Goal: Transaction & Acquisition: Purchase product/service

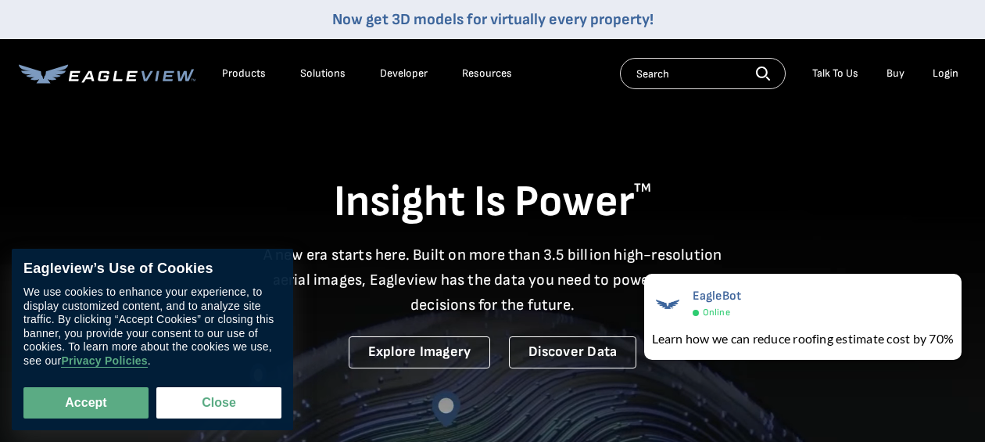
click at [939, 78] on div "Login" at bounding box center [946, 73] width 26 height 14
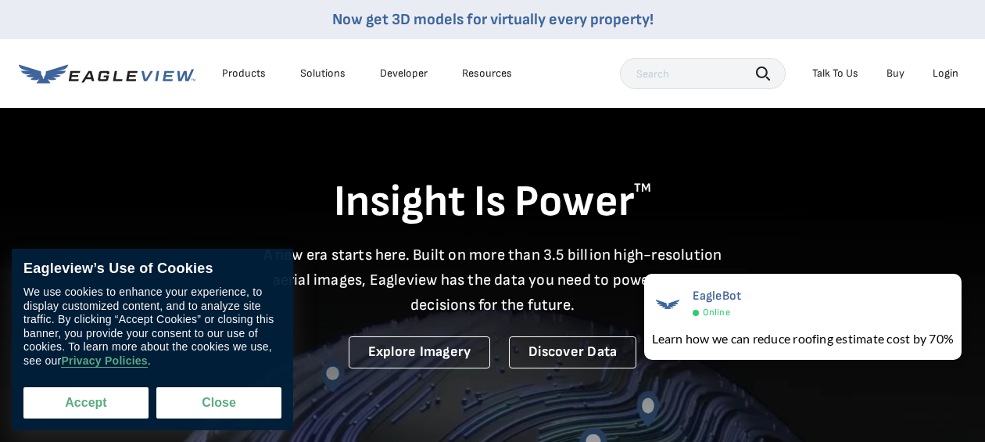
click at [75, 404] on button "Accept" at bounding box center [85, 402] width 125 height 31
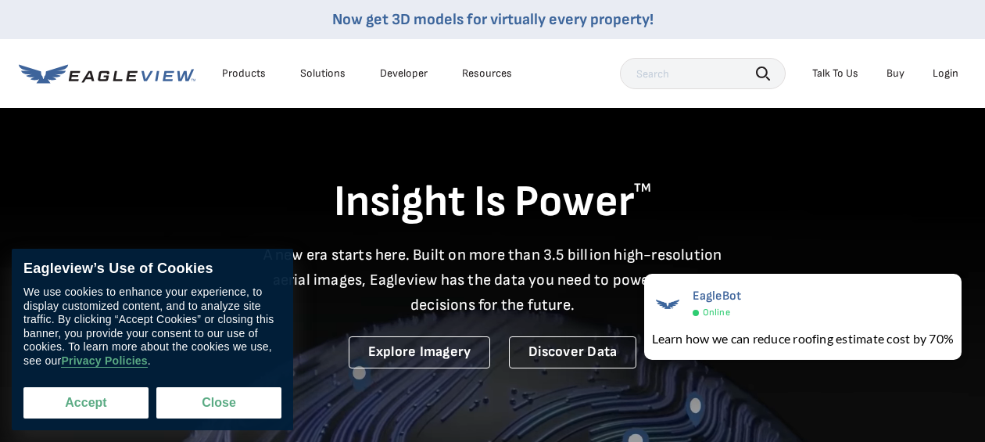
checkbox input "true"
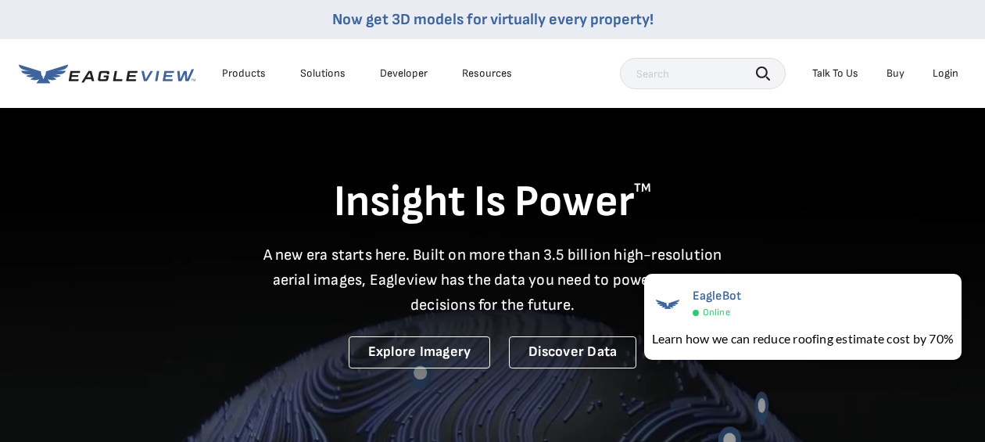
click at [951, 76] on div "Login" at bounding box center [946, 73] width 26 height 14
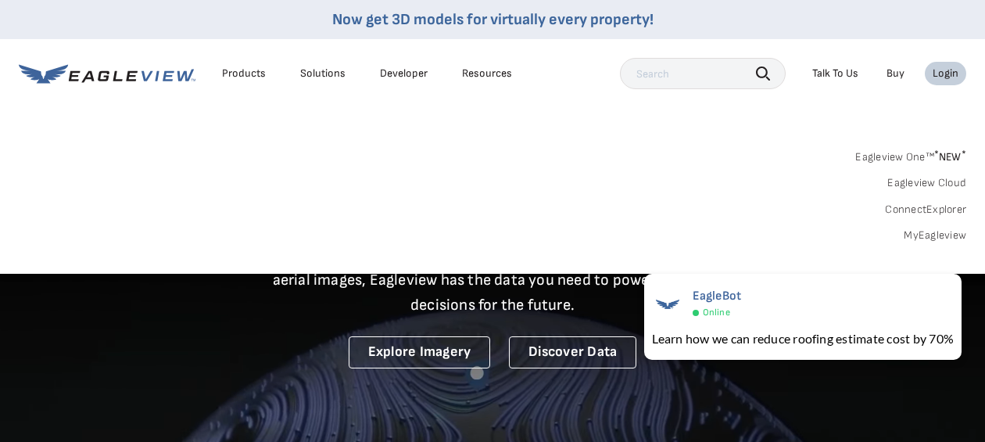
click at [954, 79] on div "Login" at bounding box center [946, 73] width 26 height 14
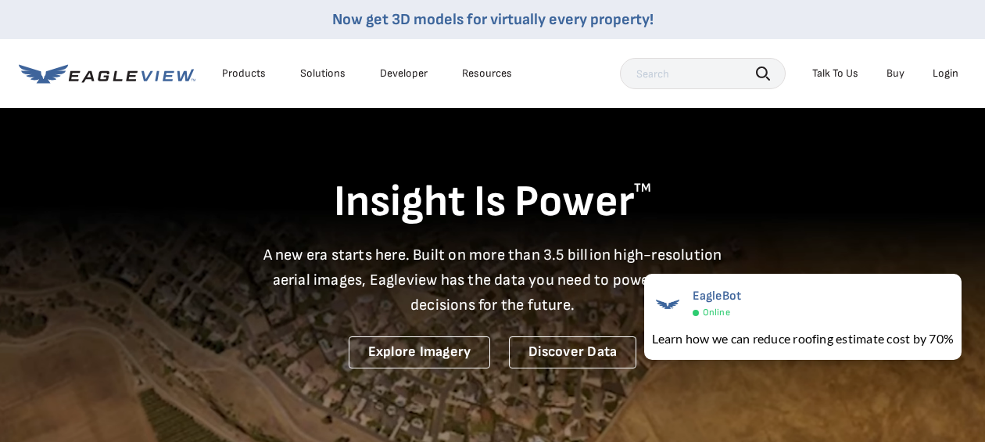
click at [951, 79] on div "Login" at bounding box center [946, 73] width 26 height 14
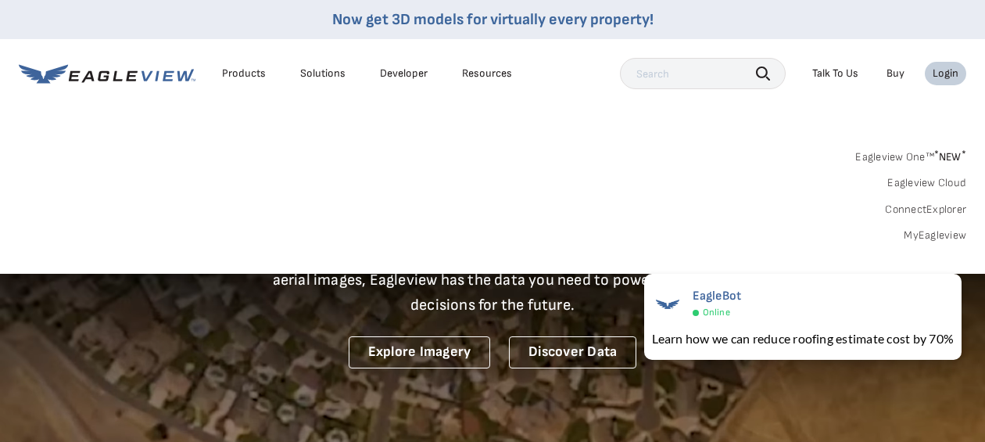
click at [928, 234] on link "MyEagleview" at bounding box center [935, 235] width 63 height 14
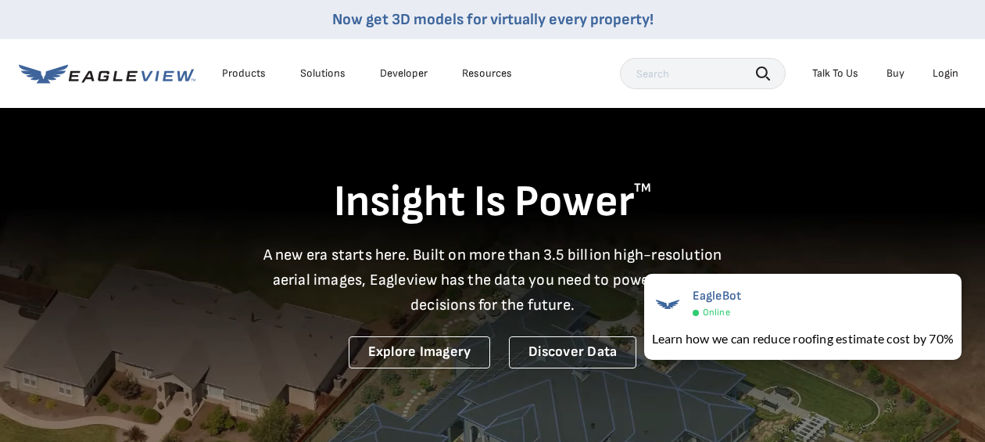
click at [944, 74] on div "Login" at bounding box center [946, 73] width 26 height 14
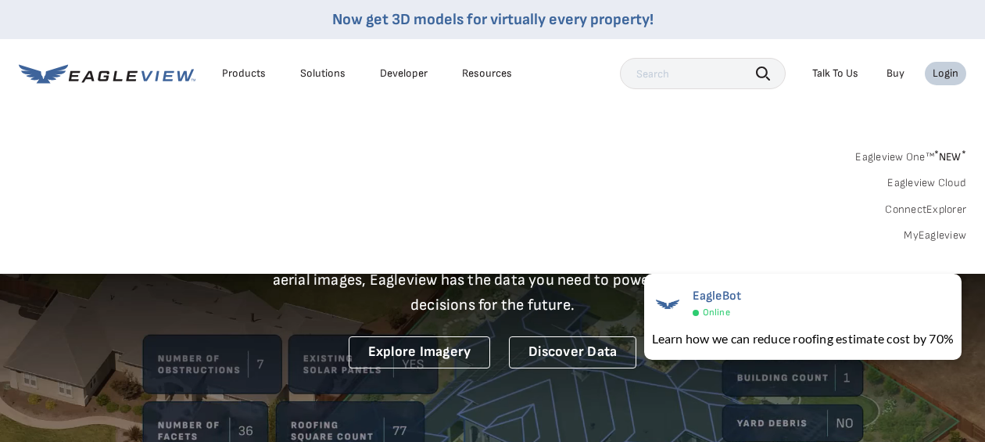
click at [918, 235] on link "MyEagleview" at bounding box center [935, 235] width 63 height 14
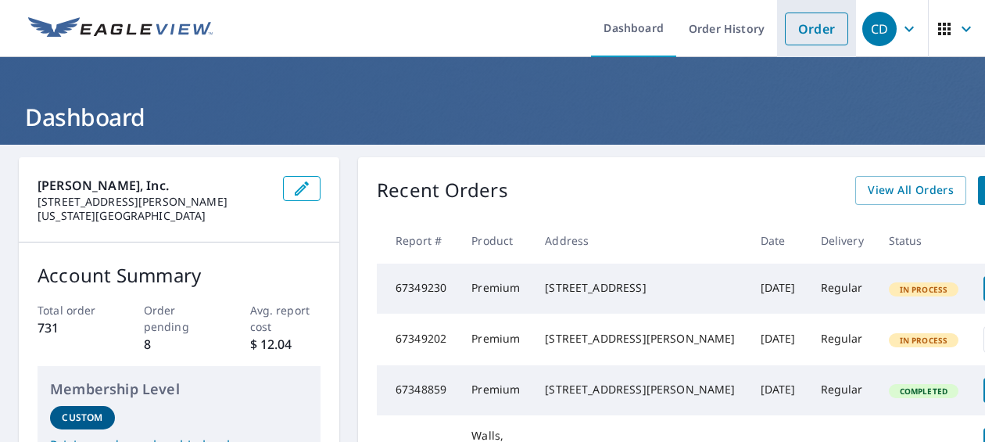
click at [808, 41] on link "Order" at bounding box center [816, 29] width 63 height 33
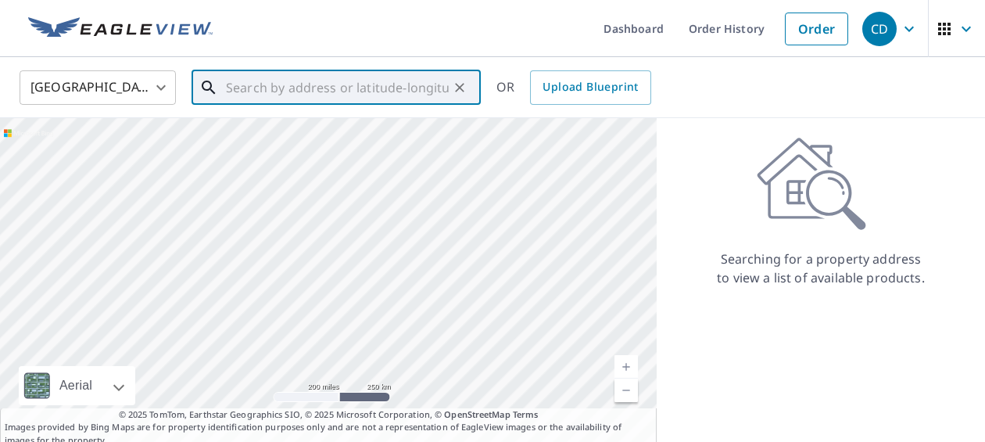
paste input "[STREET_ADDRESS]"
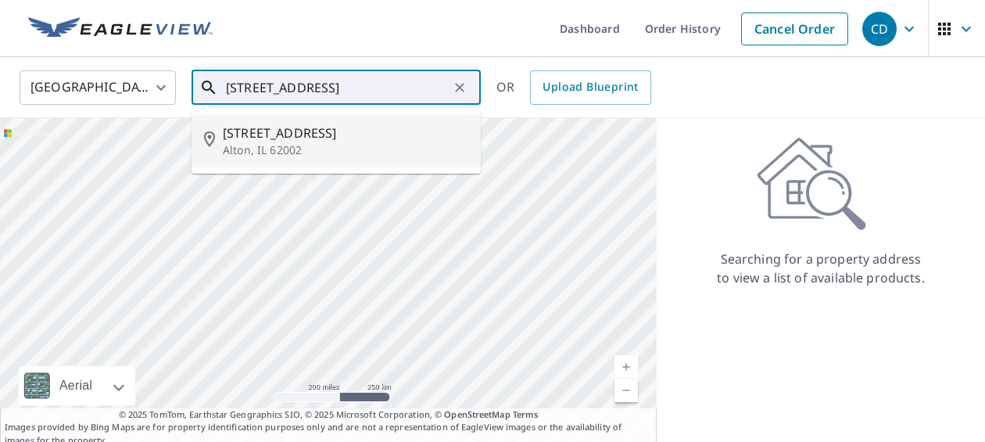
click at [294, 149] on p "Alton, IL 62002" at bounding box center [346, 150] width 246 height 16
type input "[STREET_ADDRESS][PERSON_NAME]"
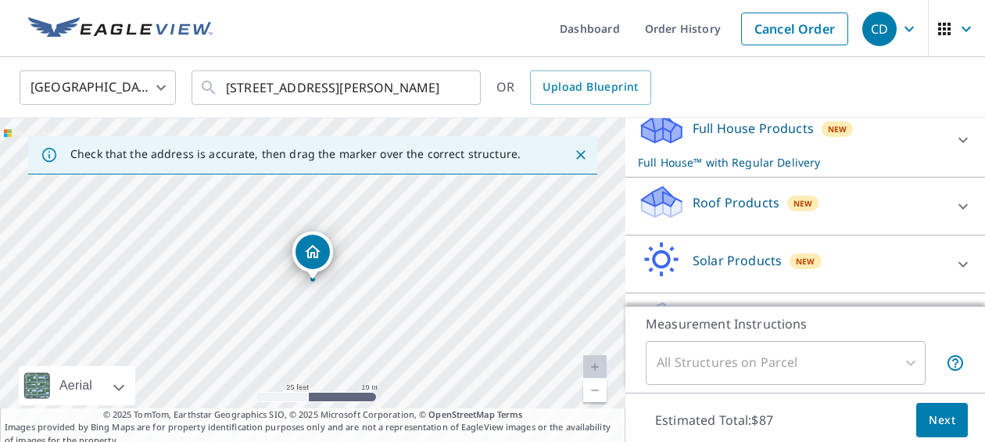
scroll to position [186, 0]
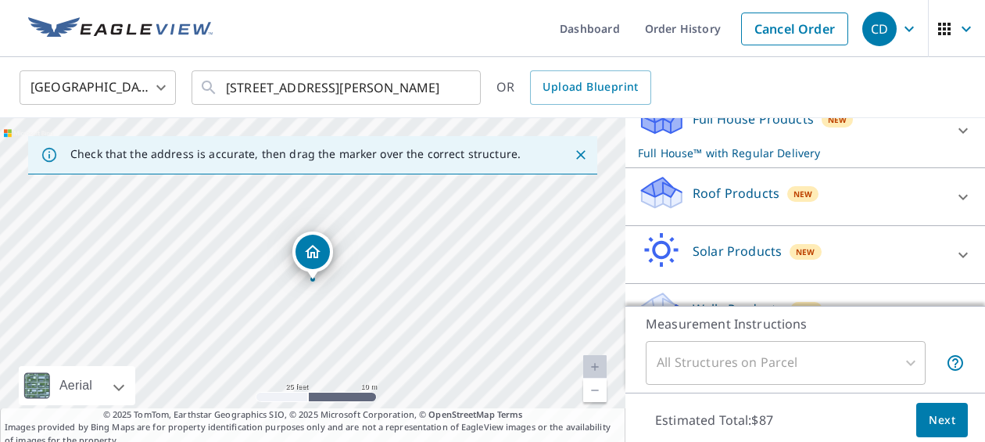
click at [961, 202] on icon at bounding box center [963, 197] width 19 height 19
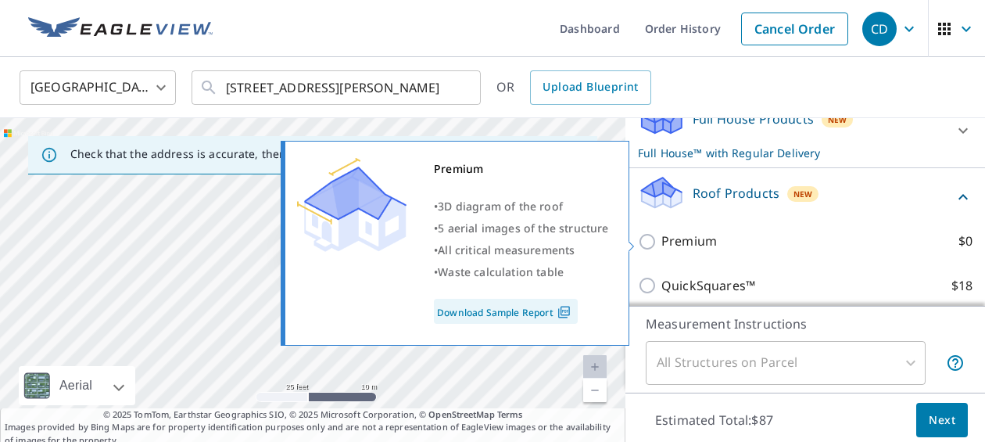
click at [651, 245] on input "Premium $0" at bounding box center [649, 241] width 23 height 19
checkbox input "true"
checkbox input "false"
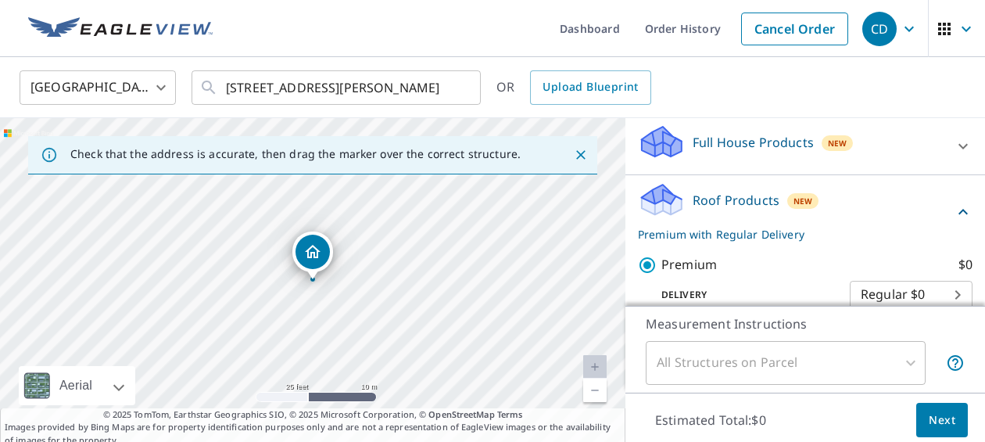
scroll to position [162, 0]
click at [971, 153] on icon at bounding box center [963, 147] width 19 height 19
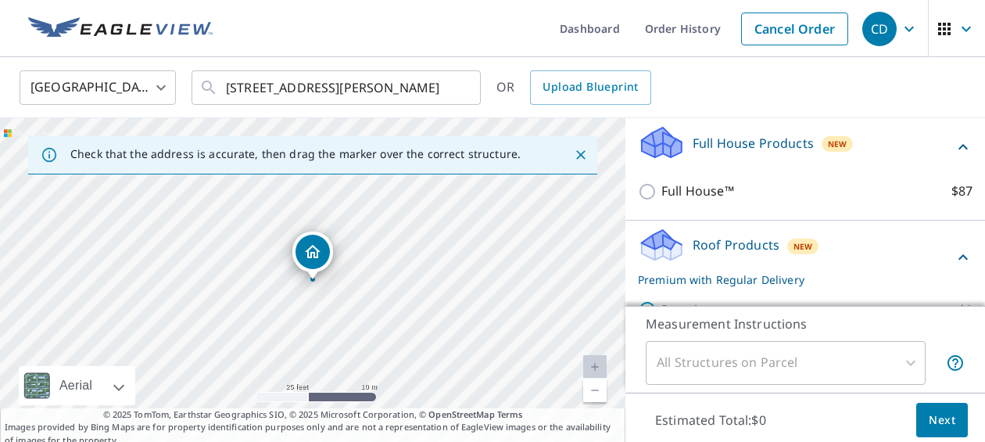
click at [971, 153] on icon at bounding box center [963, 147] width 19 height 19
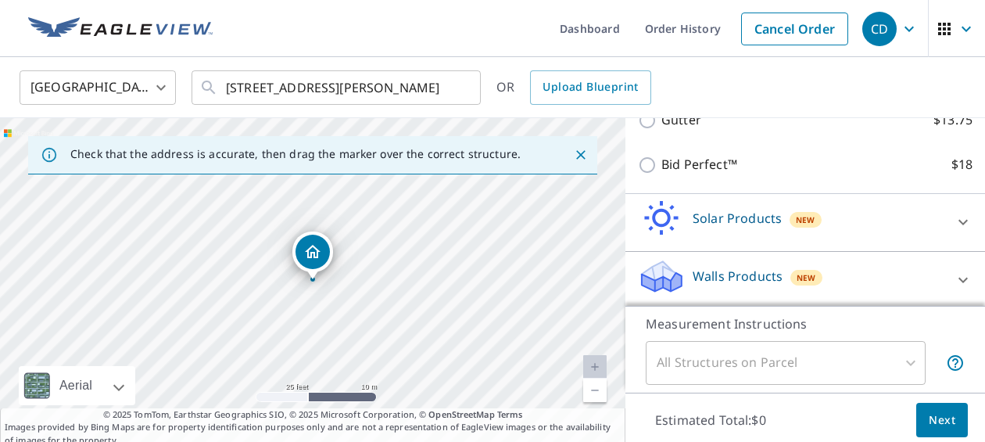
scroll to position [431, 0]
click at [908, 364] on div "All Structures on Parcel" at bounding box center [786, 363] width 280 height 44
click at [935, 418] on span "Next" at bounding box center [942, 421] width 27 height 20
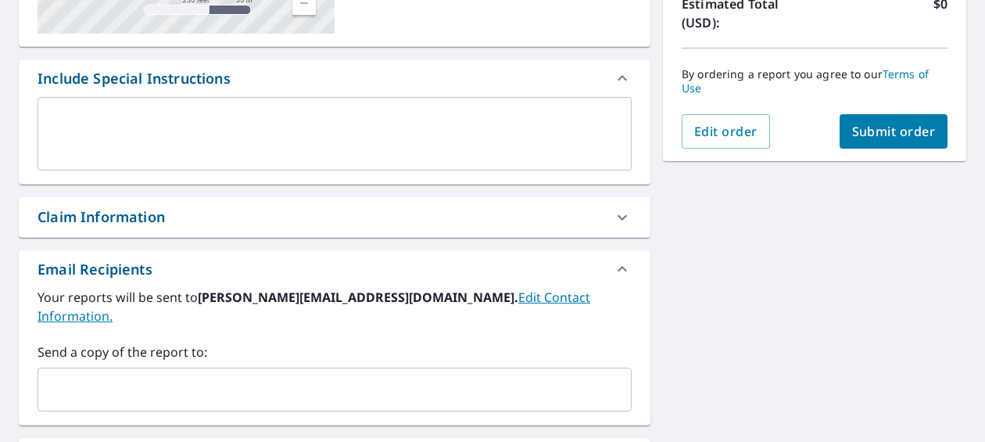
scroll to position [379, 0]
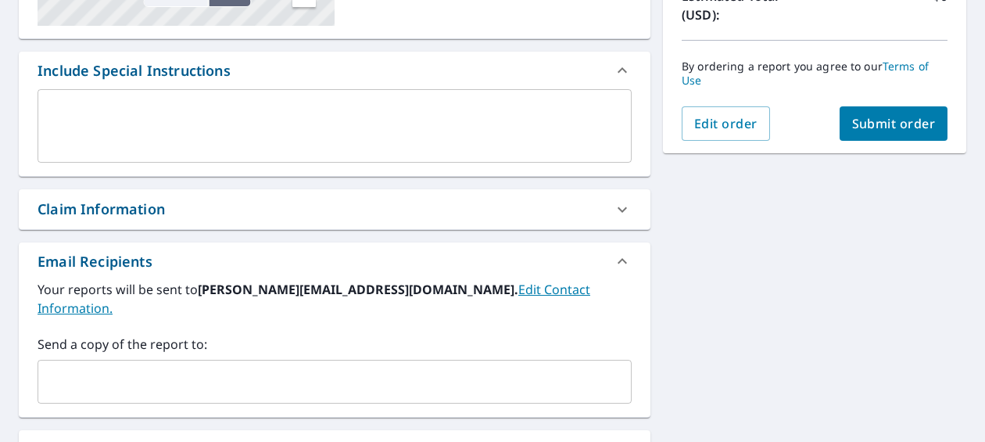
click at [106, 367] on input "text" at bounding box center [323, 382] width 557 height 30
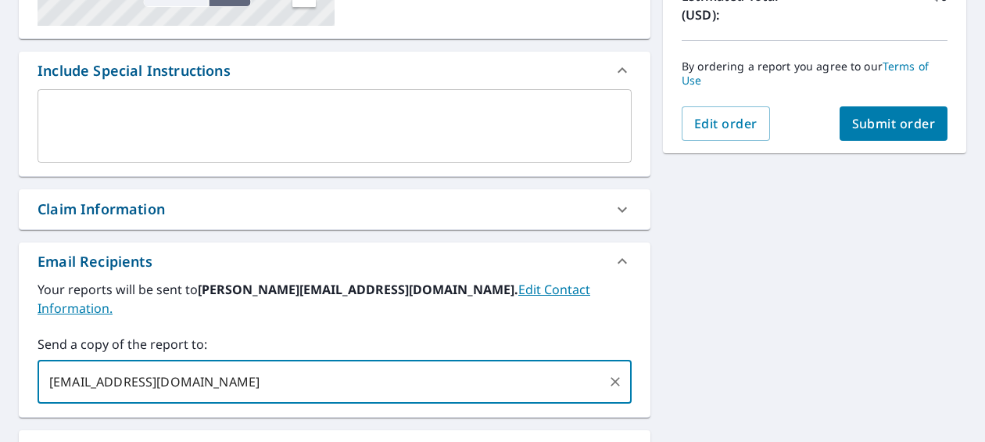
type input "[EMAIL_ADDRESS][DOMAIN_NAME]"
click at [904, 131] on button "Submit order" at bounding box center [894, 123] width 109 height 34
checkbox input "true"
